Goal: Task Accomplishment & Management: Manage account settings

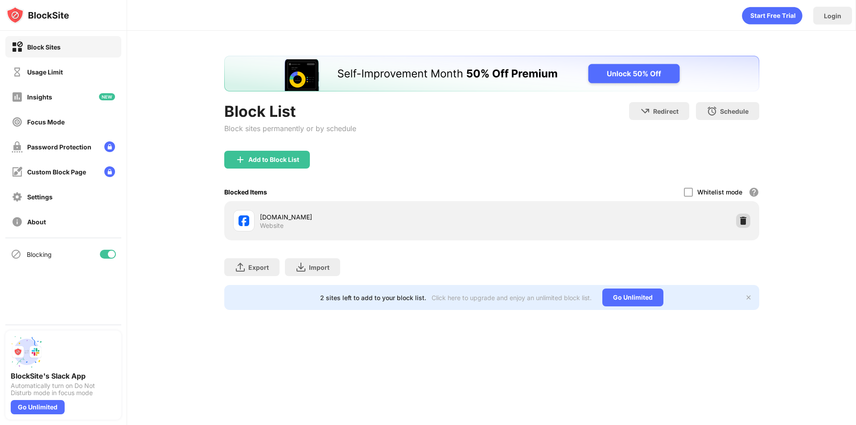
click at [747, 224] on img at bounding box center [743, 220] width 9 height 9
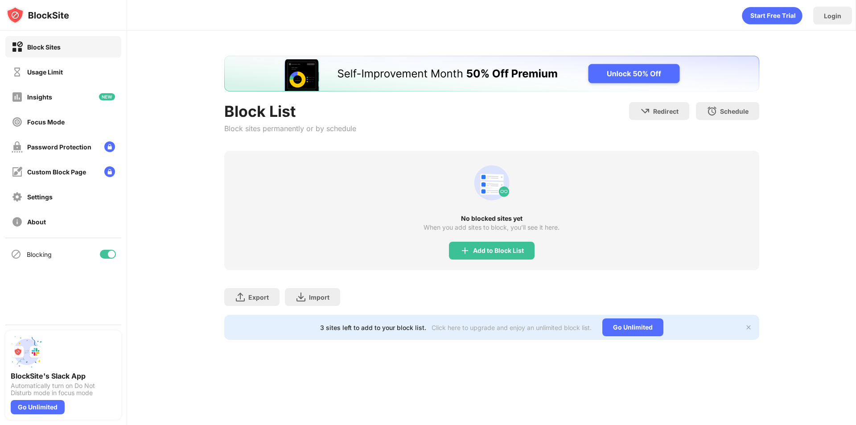
click at [527, 256] on div "Add to Block List" at bounding box center [492, 251] width 86 height 18
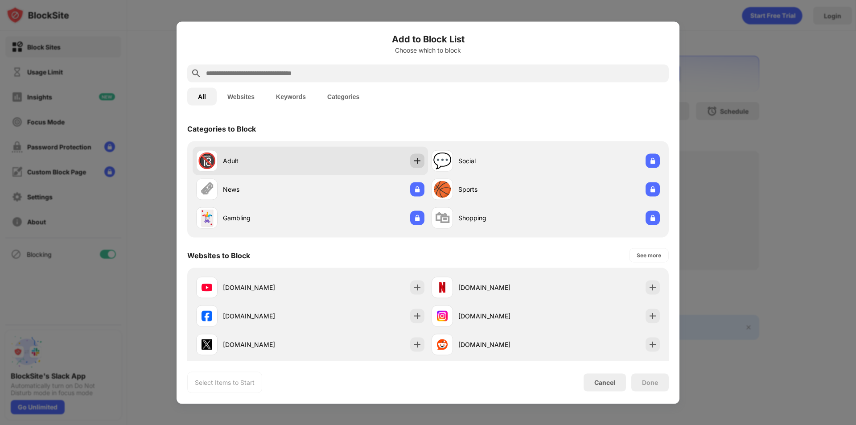
click at [417, 161] on img at bounding box center [417, 160] width 9 height 9
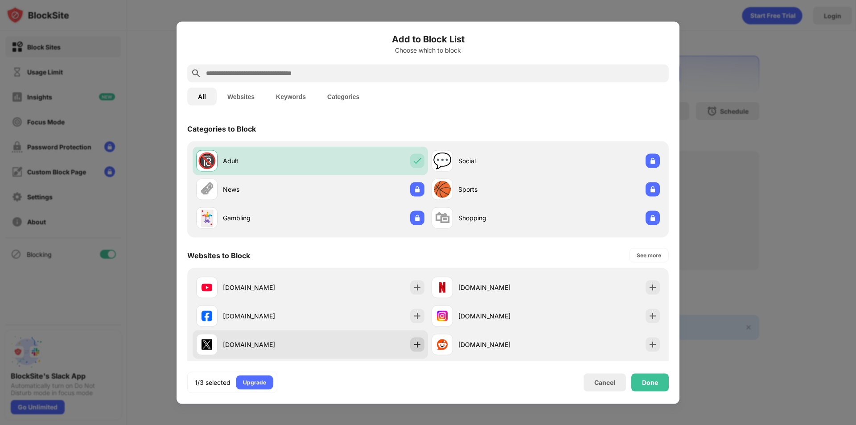
click at [414, 347] on img at bounding box center [417, 344] width 9 height 9
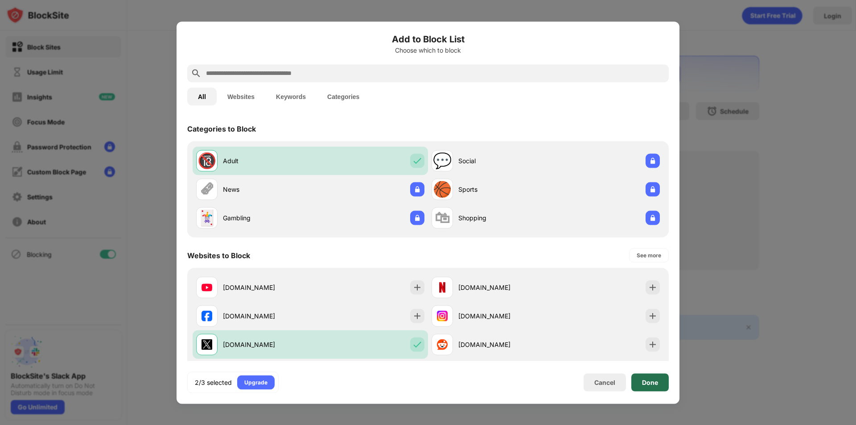
click at [644, 377] on div "Done" at bounding box center [649, 382] width 37 height 18
